Goal: Task Accomplishment & Management: Manage account settings

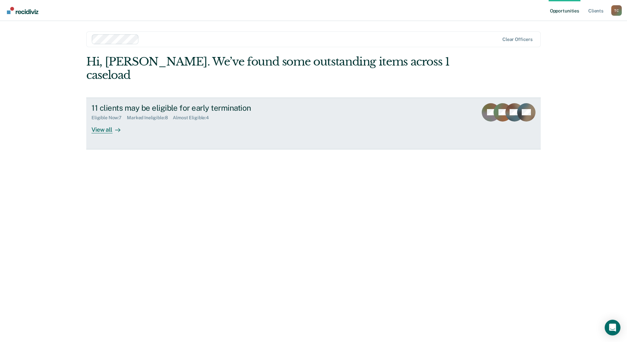
click at [106, 121] on div "View all" at bounding box center [109, 127] width 37 height 13
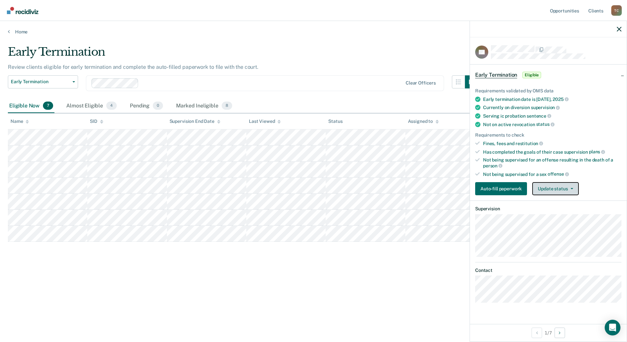
click at [545, 189] on button "Update status" at bounding box center [555, 188] width 46 height 13
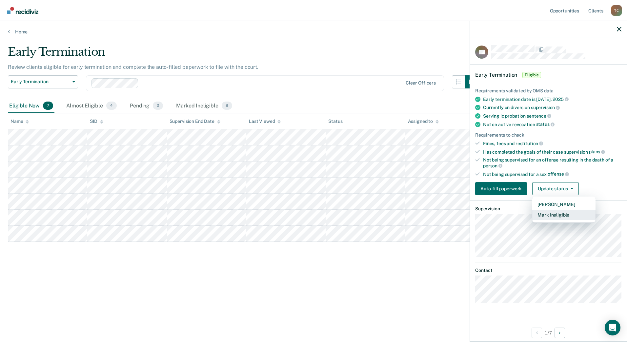
click at [546, 214] on button "Mark Ineligible" at bounding box center [563, 215] width 63 height 10
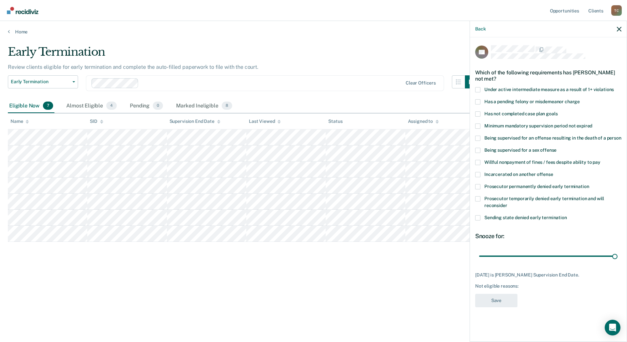
click at [493, 218] on span "Sending state denied early termination" at bounding box center [525, 217] width 83 height 5
click at [567, 215] on input "Sending state denied early termination" at bounding box center [567, 215] width 0 height 0
click at [500, 301] on button "Save" at bounding box center [496, 300] width 42 height 13
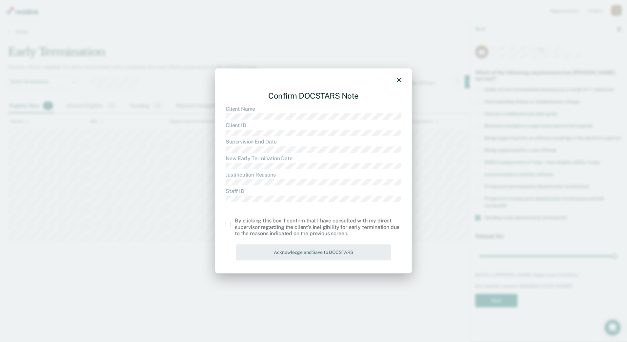
click at [288, 229] on div "By clicking this box, I confirm that I have consulted with my direct supervisor…" at bounding box center [318, 227] width 166 height 19
click at [228, 224] on span at bounding box center [227, 224] width 5 height 5
click at [235, 222] on input "checkbox" at bounding box center [235, 222] width 0 height 0
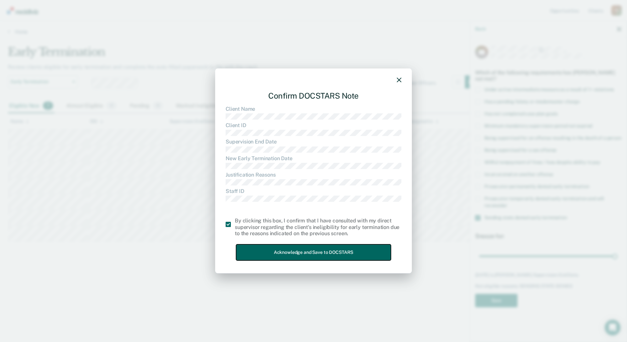
click at [269, 255] on button "Acknowledge and Save to DOCSTARS" at bounding box center [313, 252] width 155 height 16
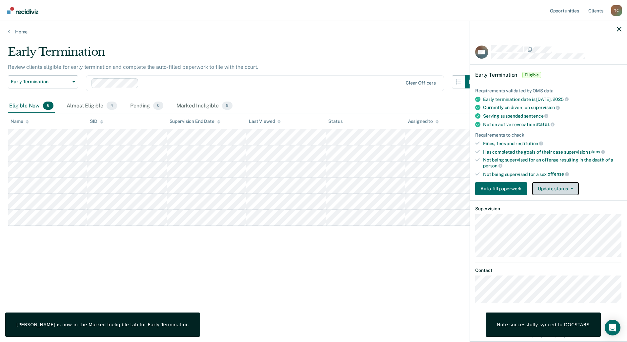
click at [550, 187] on button "Update status" at bounding box center [555, 188] width 46 height 13
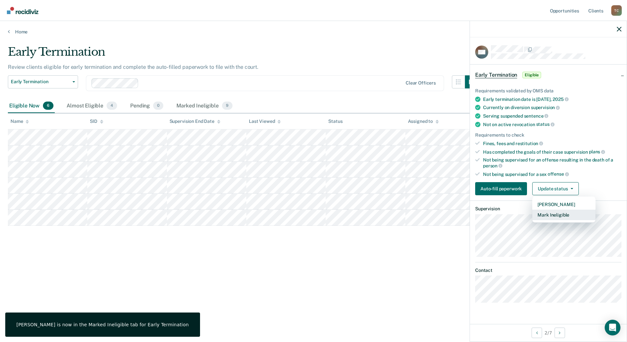
click at [546, 214] on button "Mark Ineligible" at bounding box center [563, 215] width 63 height 10
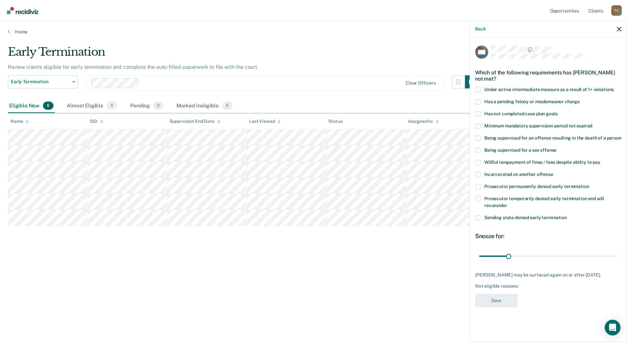
click at [506, 115] on span "Has not completed case plan goals" at bounding box center [520, 113] width 73 height 5
click at [557, 111] on input "Has not completed case plan goals" at bounding box center [557, 111] width 0 height 0
drag, startPoint x: 509, startPoint y: 256, endPoint x: 564, endPoint y: 253, distance: 55.5
type input "90"
click at [564, 253] on input "range" at bounding box center [548, 255] width 138 height 11
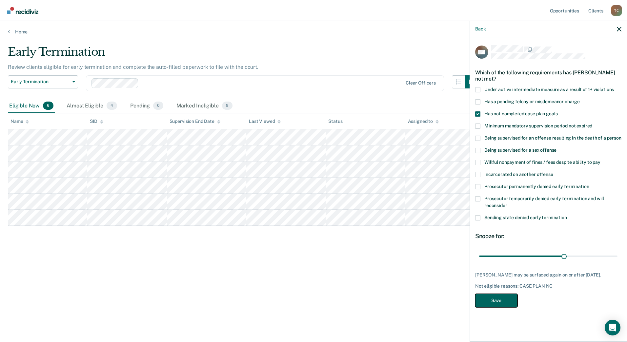
click at [496, 302] on button "Save" at bounding box center [496, 300] width 42 height 13
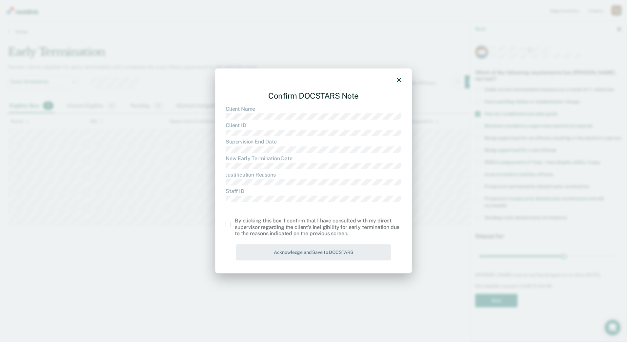
click at [228, 226] on span at bounding box center [227, 224] width 5 height 5
click at [235, 222] on input "checkbox" at bounding box center [235, 222] width 0 height 0
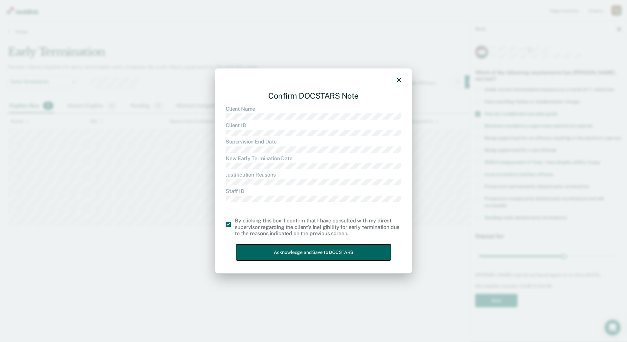
click at [256, 252] on button "Acknowledge and Save to DOCSTARS" at bounding box center [313, 252] width 155 height 16
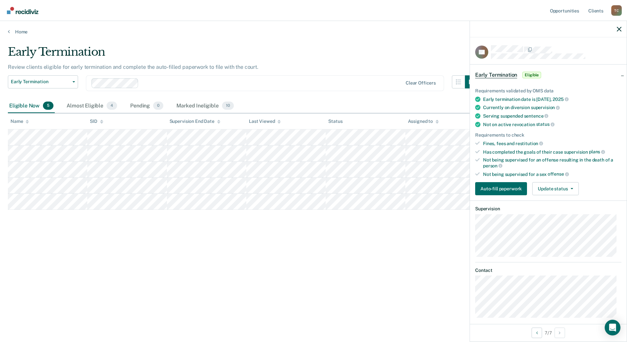
click at [236, 56] on div "Early Termination" at bounding box center [243, 54] width 470 height 19
